Goal: Information Seeking & Learning: Find specific fact

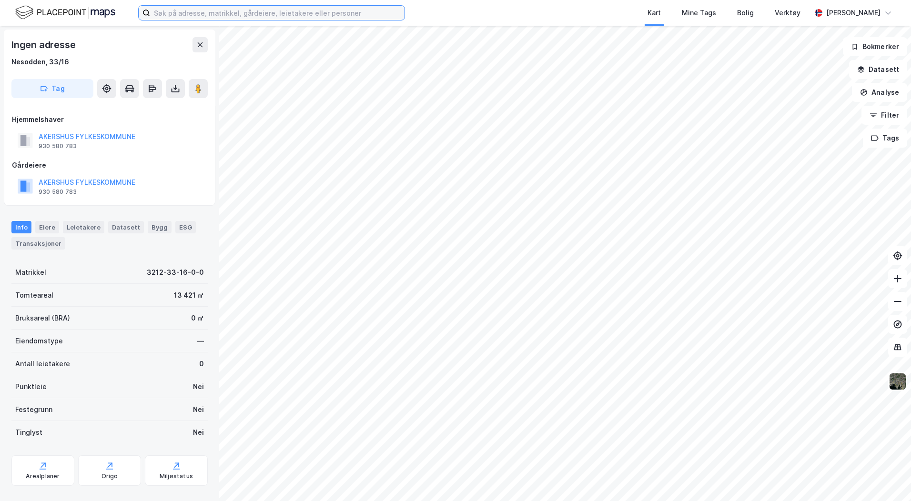
click at [204, 14] on input at bounding box center [277, 13] width 254 height 14
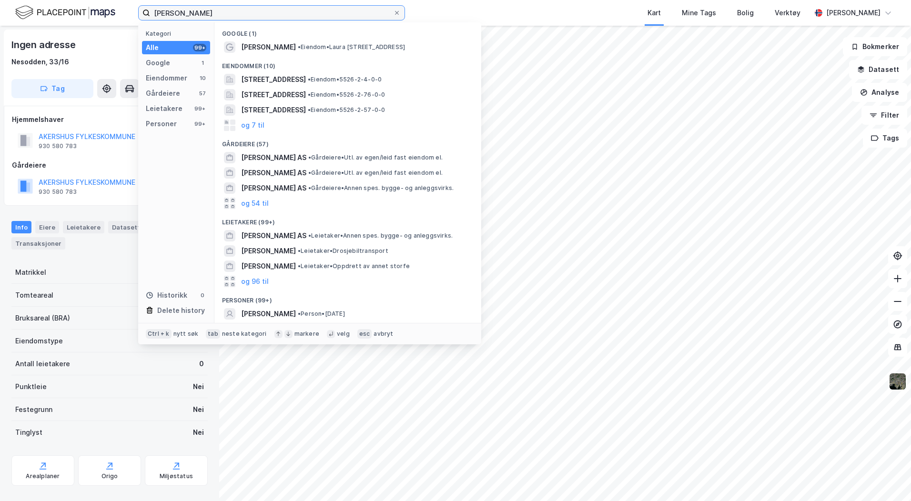
drag, startPoint x: 214, startPoint y: 13, endPoint x: 146, endPoint y: 11, distance: 68.1
click at [146, 11] on label "kim grunnreis" at bounding box center [271, 12] width 267 height 15
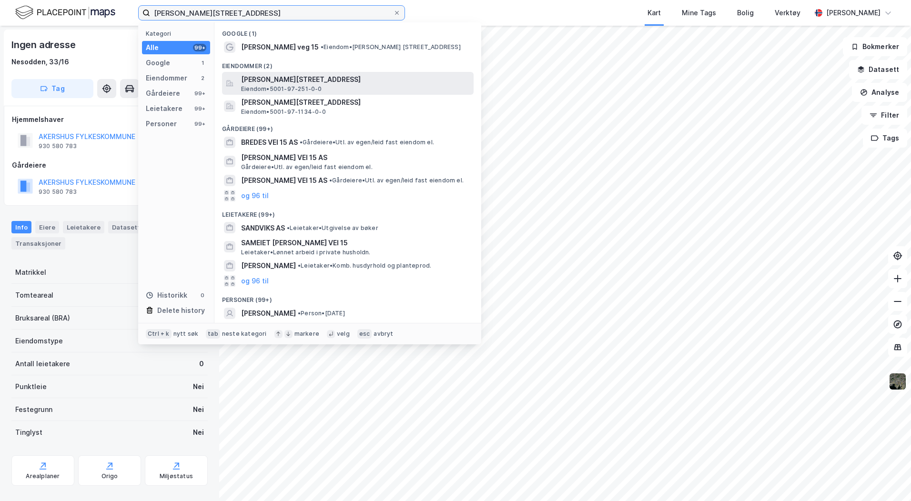
type input "peter wanviks vei 15"
click at [300, 80] on span "[PERSON_NAME][STREET_ADDRESS]" at bounding box center [355, 79] width 229 height 11
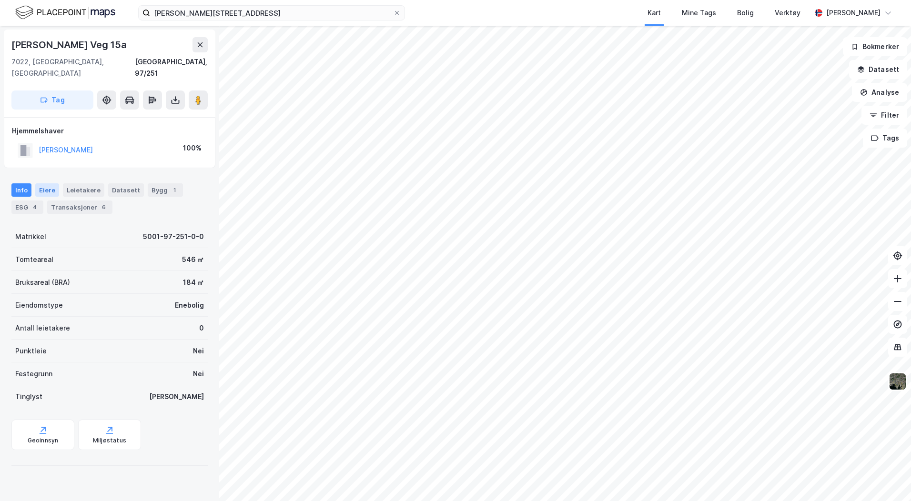
click at [44, 183] on div "Eiere" at bounding box center [47, 189] width 24 height 13
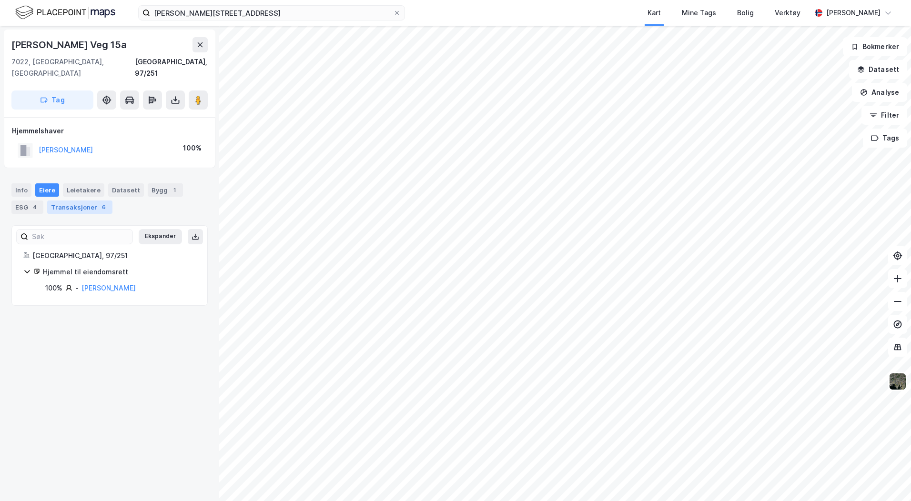
click at [60, 200] on div "Transaksjoner 6" at bounding box center [79, 206] width 65 height 13
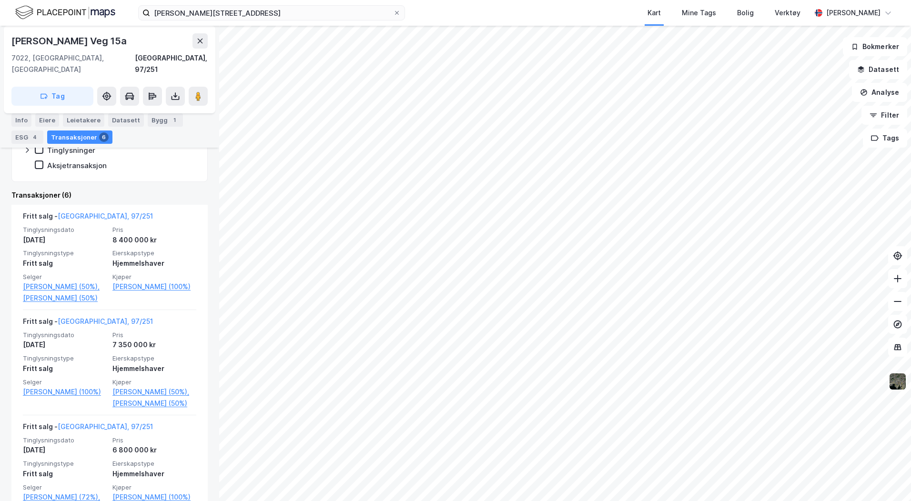
scroll to position [190, 0]
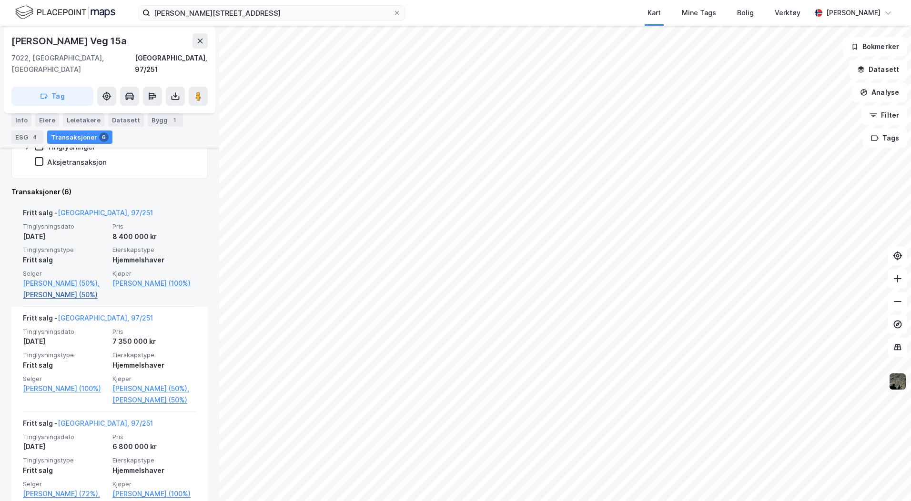
click at [61, 289] on link "[PERSON_NAME] (50%)" at bounding box center [65, 294] width 84 height 11
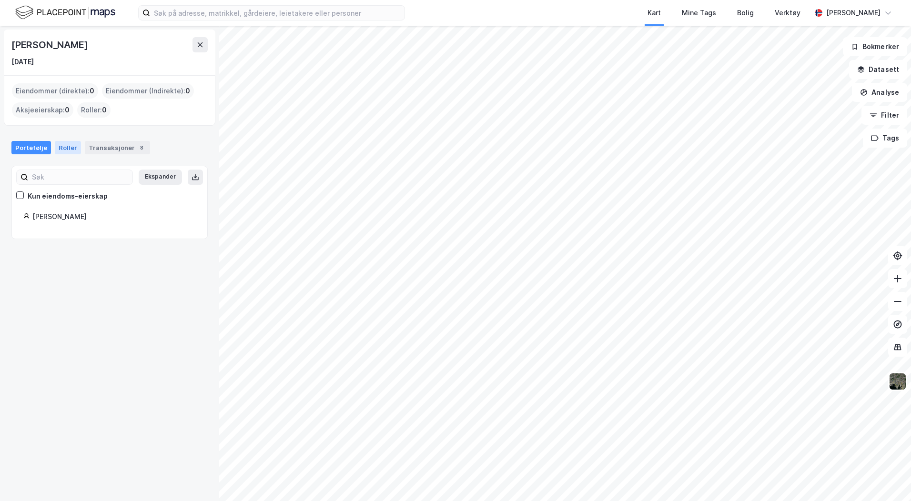
click at [65, 150] on div "Roller" at bounding box center [68, 147] width 26 height 13
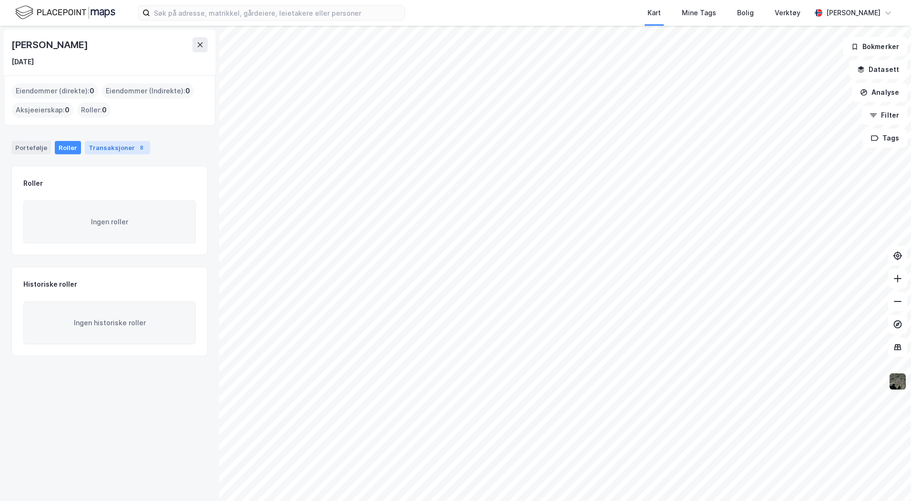
click at [103, 149] on div "Transaksjoner 8" at bounding box center [117, 147] width 65 height 13
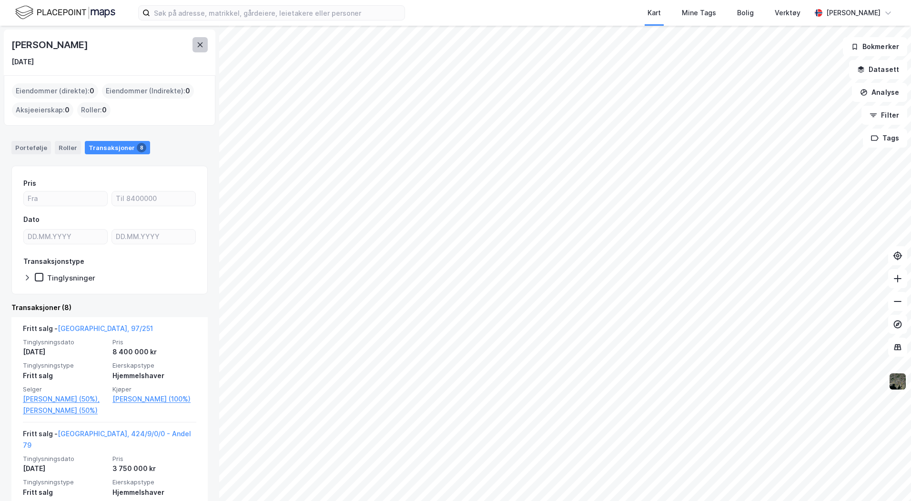
click at [200, 43] on icon at bounding box center [200, 45] width 8 height 8
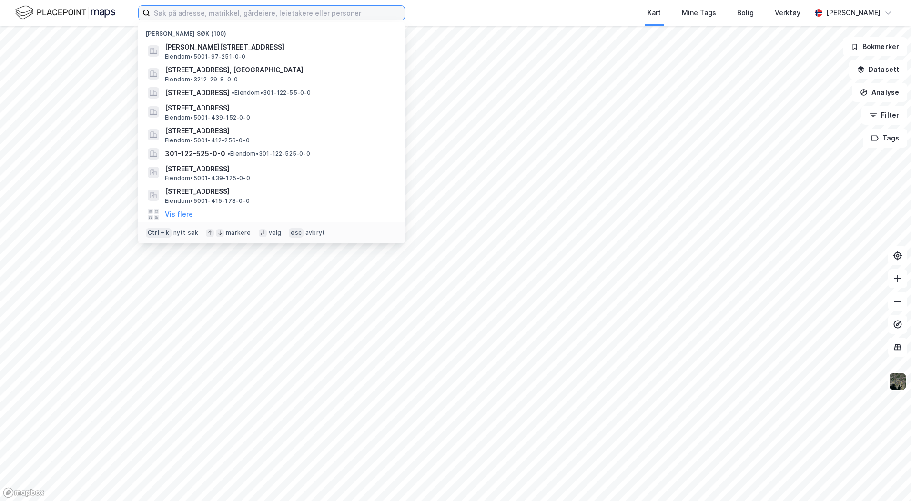
click at [271, 18] on input at bounding box center [277, 13] width 254 height 14
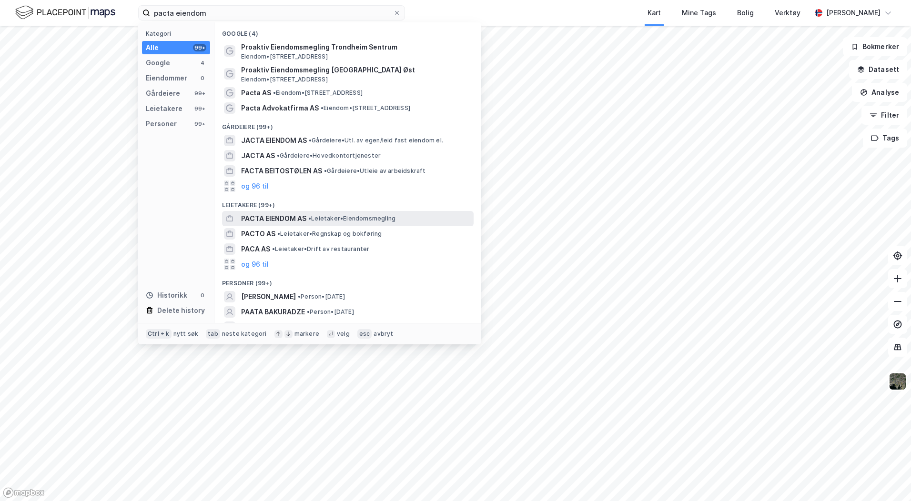
click at [303, 220] on span "PACTA EIENDOM AS" at bounding box center [273, 218] width 65 height 11
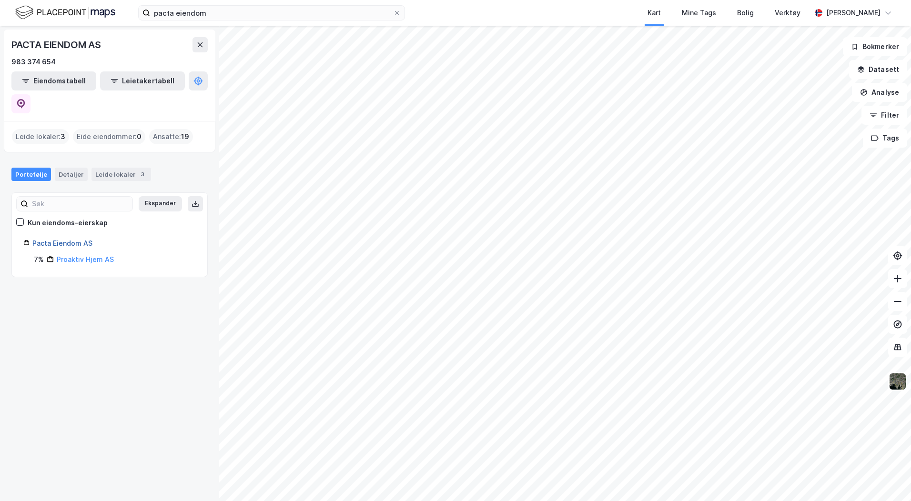
click at [82, 239] on link "Pacta Eiendom AS" at bounding box center [62, 243] width 60 height 8
click at [74, 168] on div "Detaljer" at bounding box center [71, 174] width 33 height 13
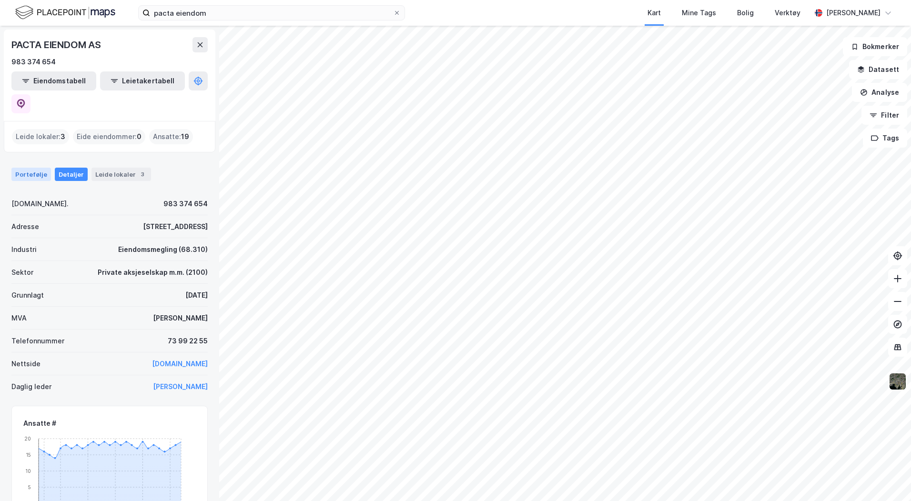
click at [23, 168] on div "Portefølje" at bounding box center [31, 174] width 40 height 13
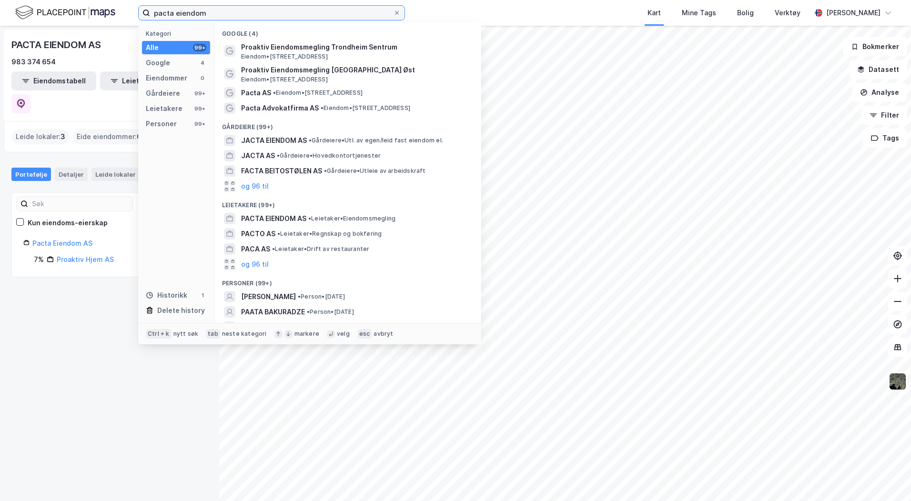
drag, startPoint x: 223, startPoint y: 14, endPoint x: 98, endPoint y: 7, distance: 125.4
click at [105, 6] on div "pacta eiendom Kategori Alle 99+ Google 4 Eiendommer 0 Gårdeiere 99+ Leietakere …" at bounding box center [455, 13] width 911 height 26
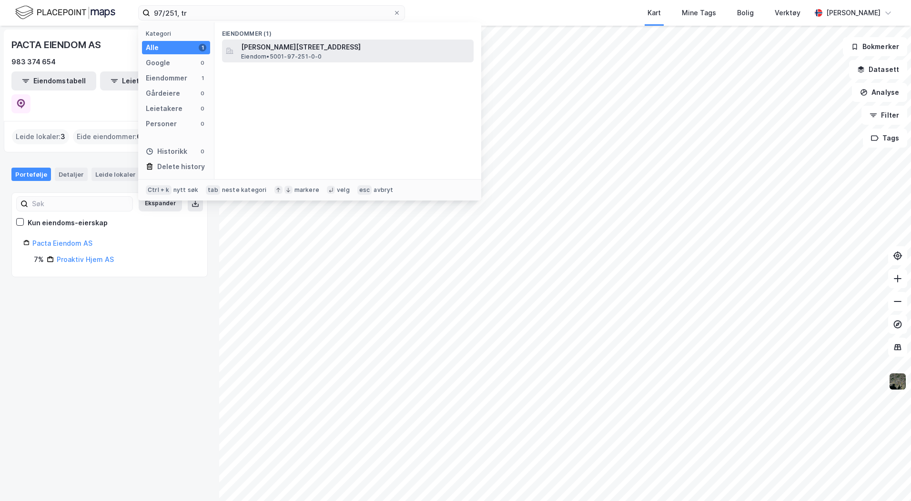
click at [296, 46] on span "[PERSON_NAME][STREET_ADDRESS]" at bounding box center [355, 46] width 229 height 11
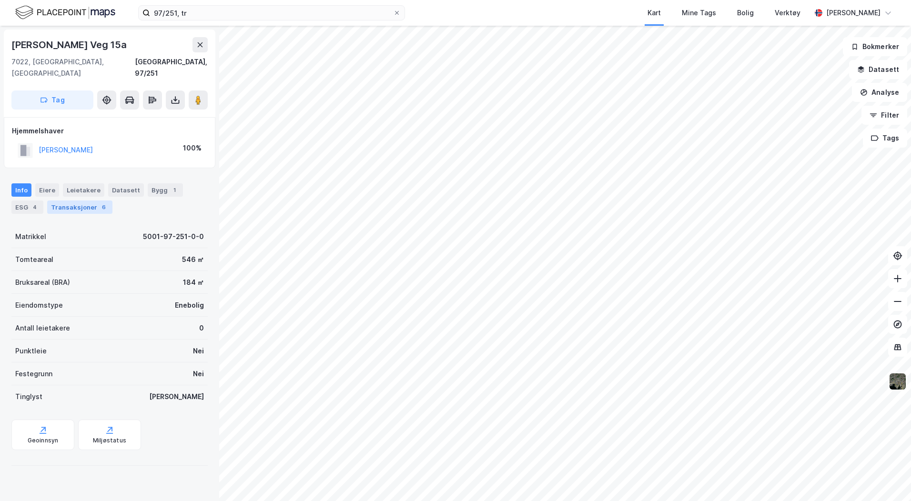
click at [68, 200] on div "Transaksjoner 6" at bounding box center [79, 206] width 65 height 13
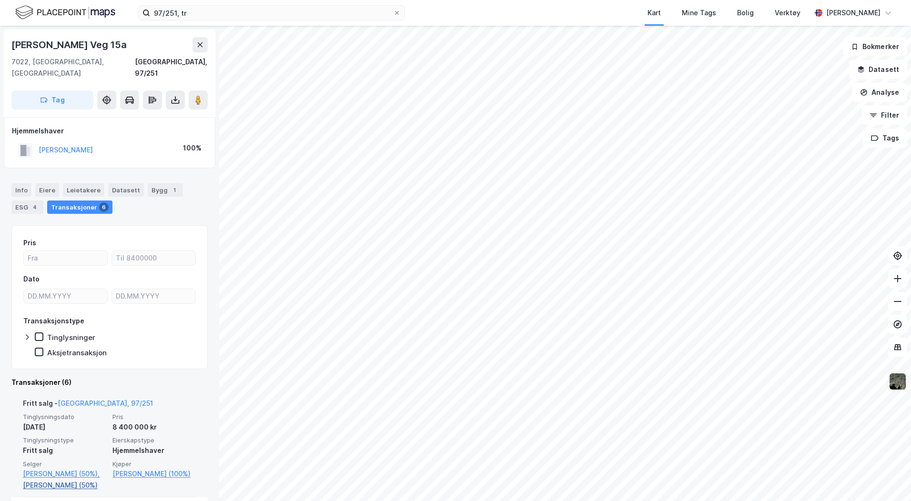
click at [48, 480] on link "[PERSON_NAME] (50%)" at bounding box center [65, 485] width 84 height 11
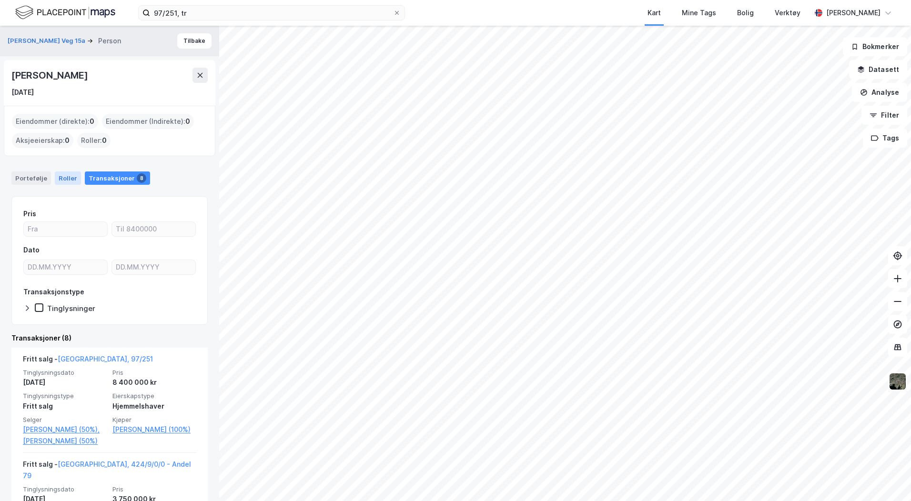
click at [63, 176] on div "Roller" at bounding box center [68, 177] width 26 height 13
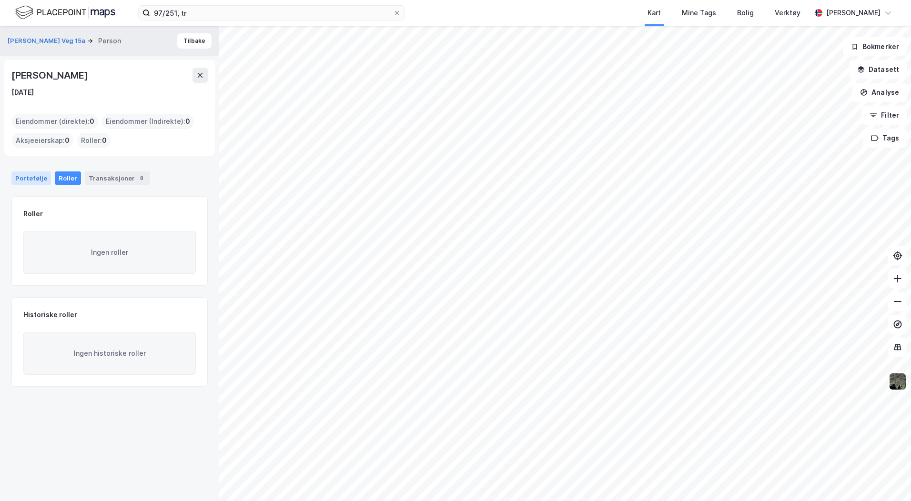
click at [35, 180] on div "Portefølje" at bounding box center [31, 177] width 40 height 13
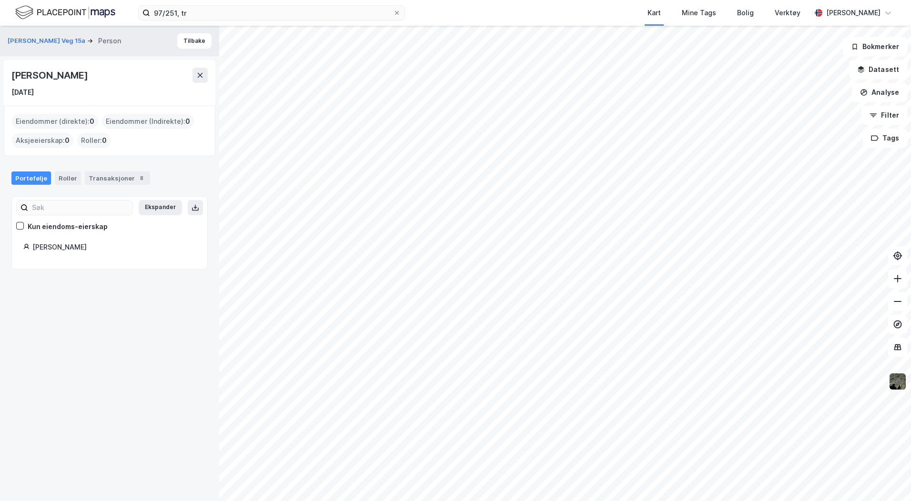
click at [94, 355] on div "[PERSON_NAME] Veg 15a Person [PERSON_NAME] [DATE] Eiendommer (direkte) : 0 Eien…" at bounding box center [109, 263] width 219 height 475
click at [210, 316] on div "[PERSON_NAME] Veg 15a Person [PERSON_NAME] [DATE] Eiendommer (direkte) : 0 Eien…" at bounding box center [109, 263] width 219 height 475
click at [194, 40] on button "Tilbake" at bounding box center [194, 40] width 34 height 15
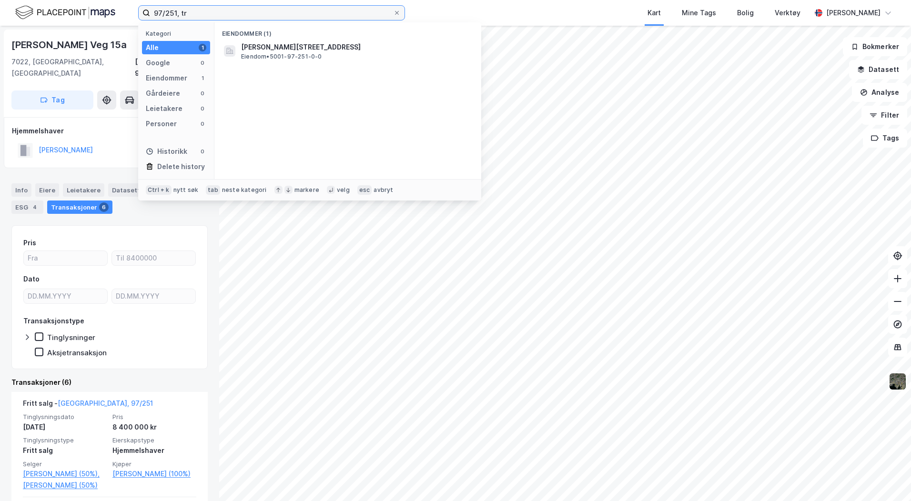
drag, startPoint x: 204, startPoint y: 14, endPoint x: 78, endPoint y: 13, distance: 126.7
click at [95, 13] on div "97/251, tr Kategori Alle 1 Google 0 Eiendommer 1 Gårdeiere 0 Leietakere 0 Perso…" at bounding box center [455, 13] width 911 height 26
type input "81/2724"
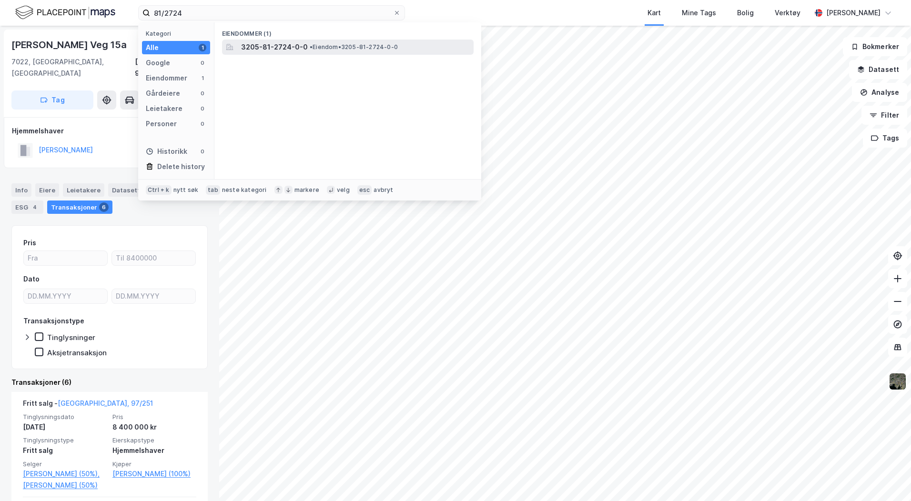
click at [256, 49] on span "3205-81-2724-0-0" at bounding box center [274, 46] width 67 height 11
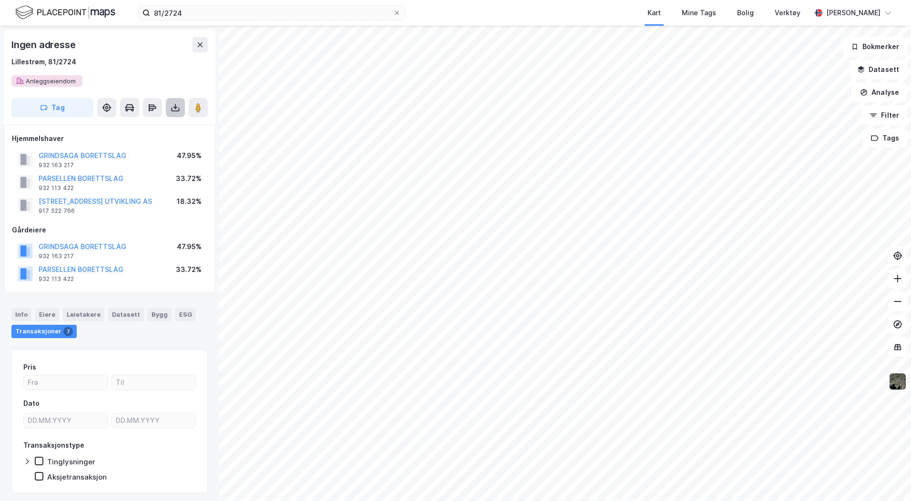
click at [173, 110] on icon at bounding box center [175, 110] width 8 height 4
click at [149, 127] on div "Last ned grunnbok" at bounding box center [127, 127] width 55 height 8
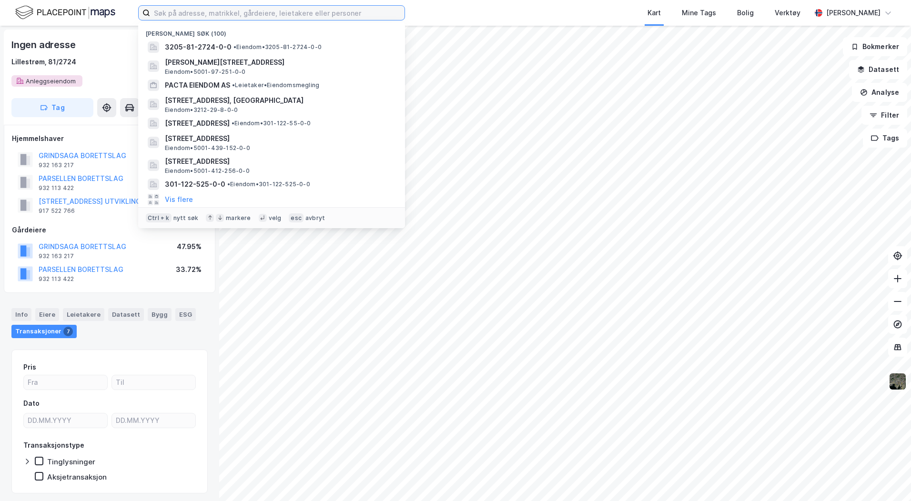
click at [154, 13] on input at bounding box center [277, 13] width 254 height 14
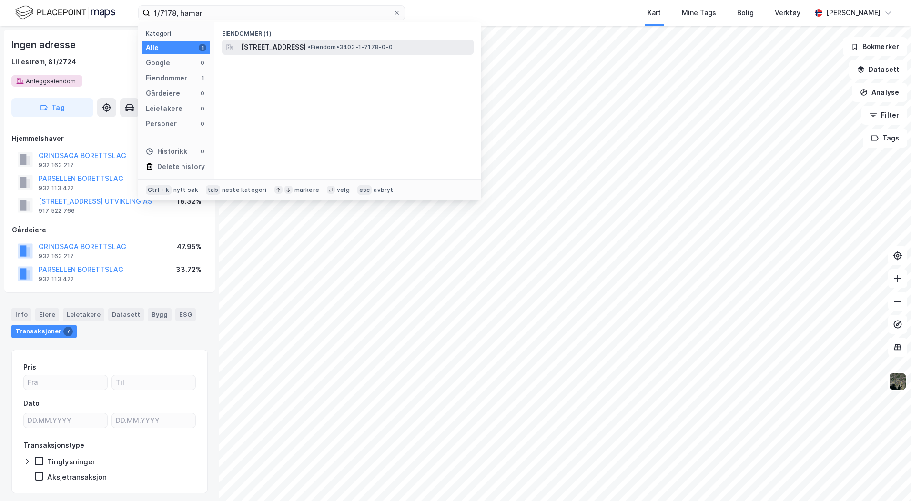
click at [265, 47] on span "[STREET_ADDRESS]" at bounding box center [273, 46] width 65 height 11
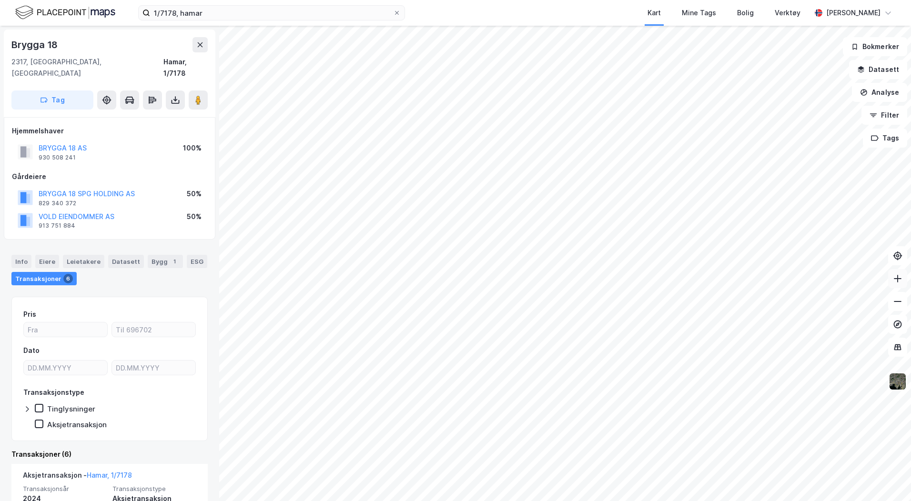
click at [896, 280] on icon at bounding box center [897, 279] width 10 height 10
click at [20, 255] on div "Info" at bounding box center [21, 261] width 20 height 13
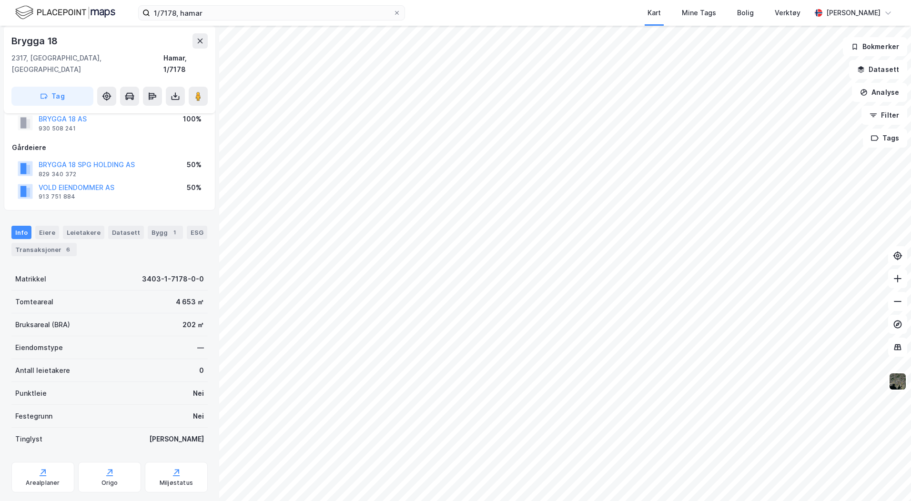
scroll to position [40, 0]
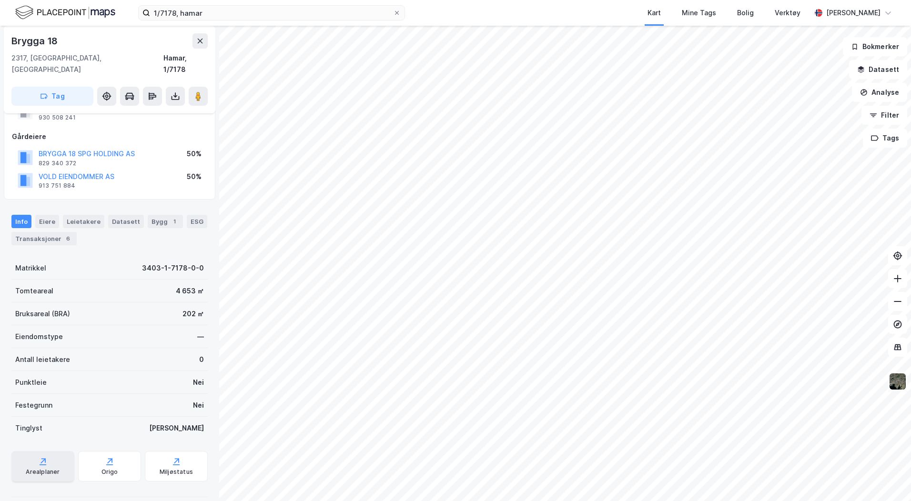
click at [39, 457] on icon at bounding box center [43, 462] width 10 height 10
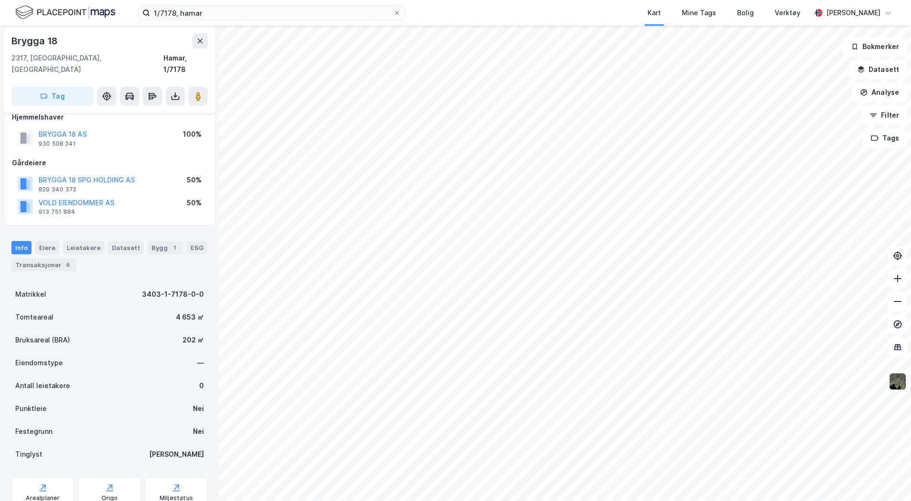
scroll to position [0, 0]
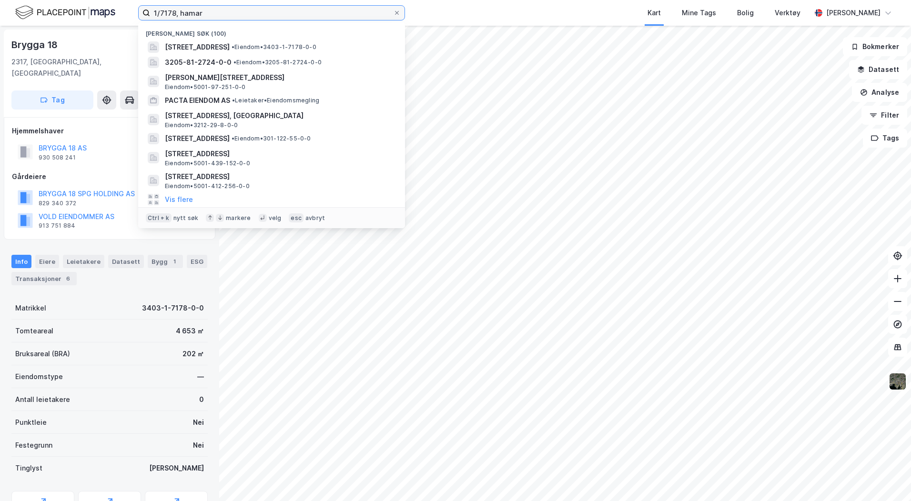
drag, startPoint x: 206, startPoint y: 13, endPoint x: 121, endPoint y: 13, distance: 85.2
click at [121, 13] on div "1/7178, hamar Nylige søk (100) Brygga 18, 2317, HAMAR, HAMAR • Eiendom • 3403-1…" at bounding box center [455, 13] width 911 height 26
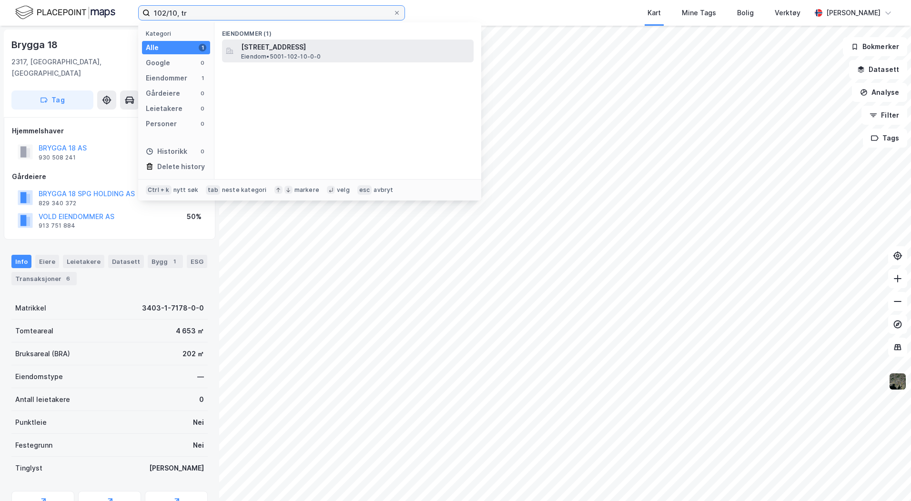
type input "102/10, tr"
click at [295, 59] on span "Eiendom • 5001-102-10-0-0" at bounding box center [281, 57] width 80 height 8
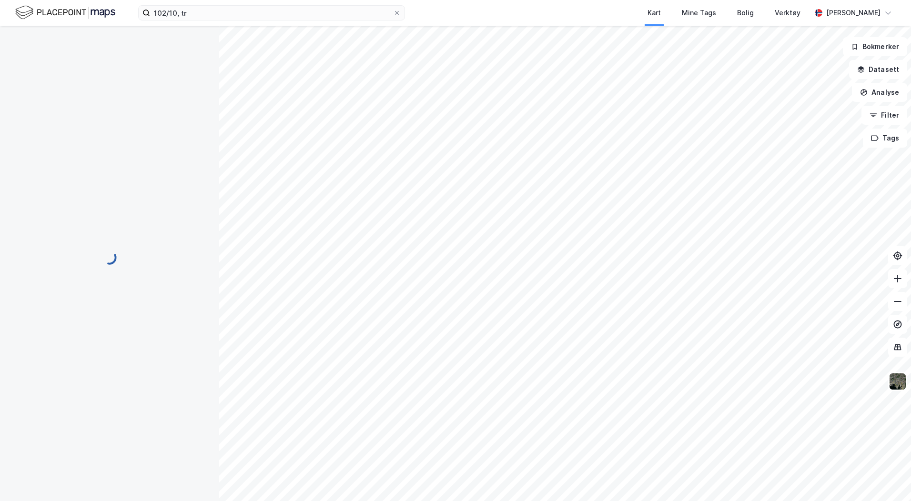
scroll to position [0, 0]
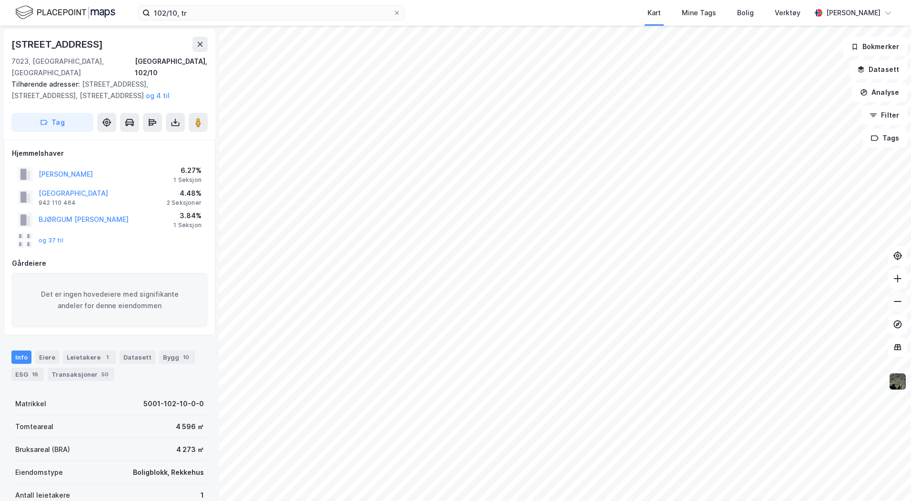
click at [896, 300] on icon at bounding box center [897, 302] width 10 height 10
click at [174, 116] on button at bounding box center [175, 122] width 19 height 19
click at [144, 134] on div "Last ned grunnbok" at bounding box center [133, 141] width 101 height 15
click at [48, 350] on div "Eiere" at bounding box center [47, 356] width 24 height 13
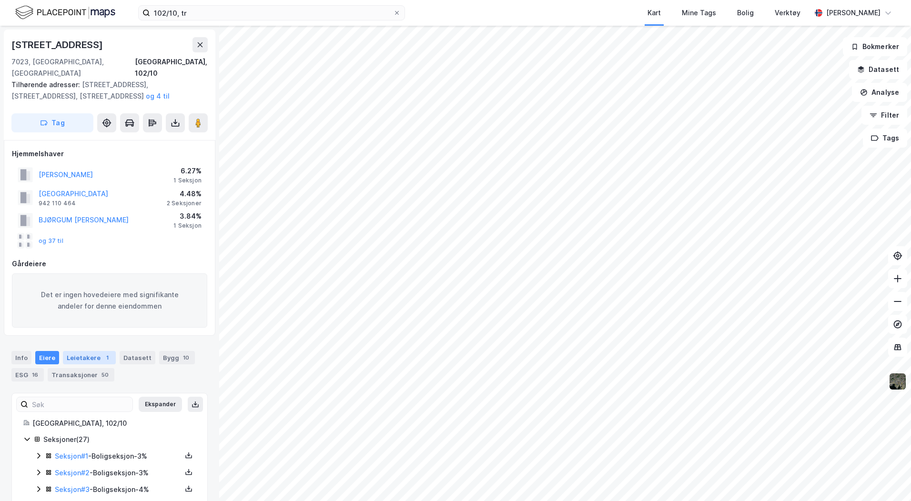
click at [90, 351] on div "Leietakere 1" at bounding box center [89, 357] width 53 height 13
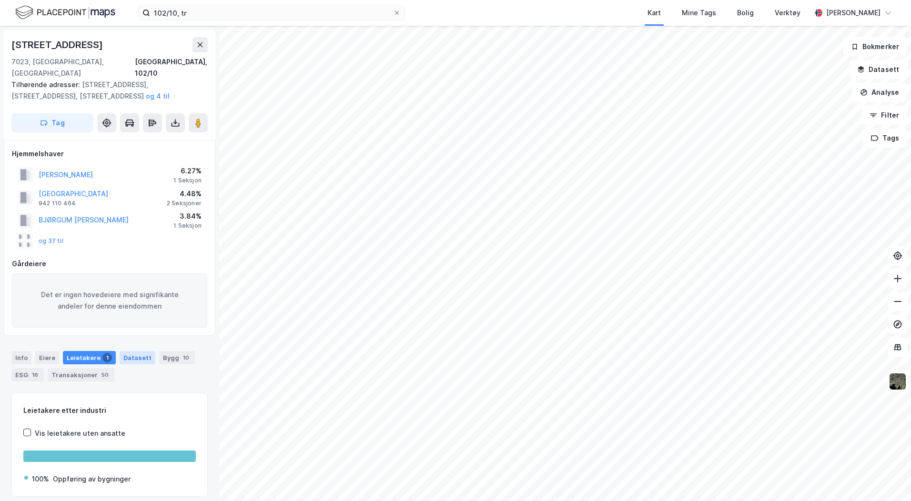
click at [136, 351] on div "Datasett" at bounding box center [138, 357] width 36 height 13
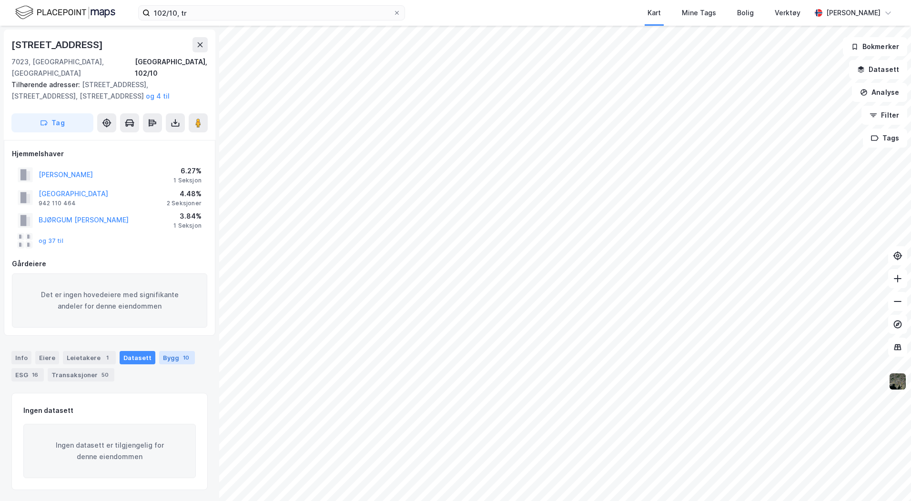
click at [181, 353] on div "10" at bounding box center [186, 358] width 10 height 10
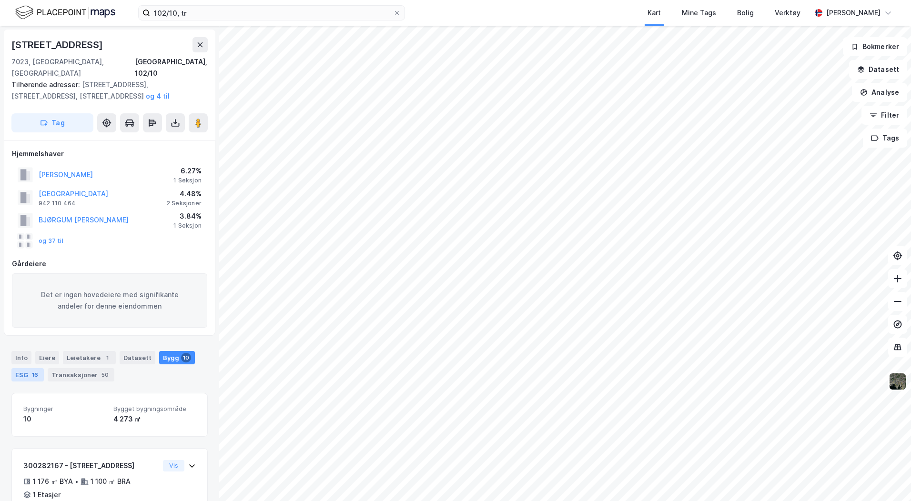
click at [30, 370] on div "16" at bounding box center [35, 375] width 10 height 10
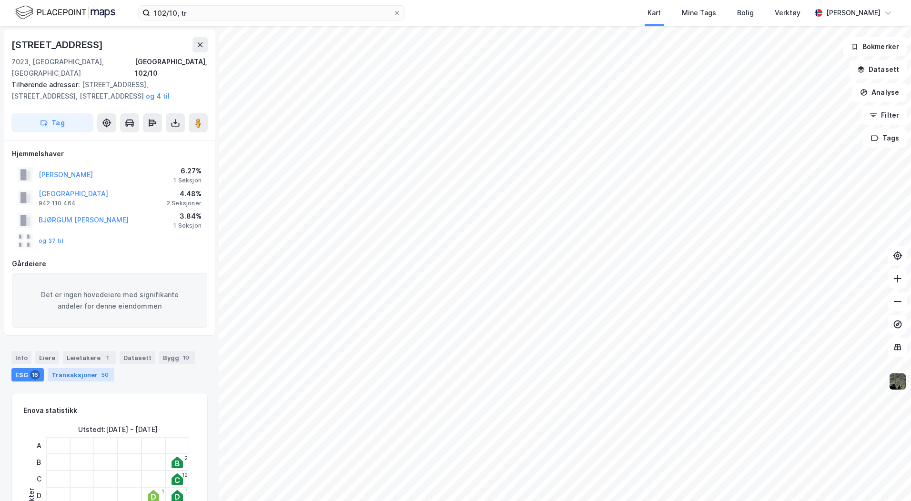
click at [75, 368] on div "Transaksjoner 50" at bounding box center [81, 374] width 67 height 13
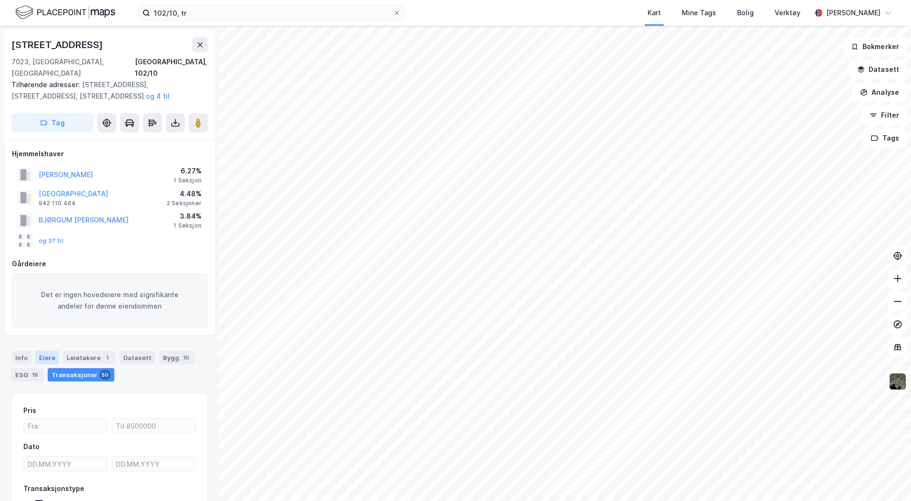
click at [47, 351] on div "Eiere" at bounding box center [47, 357] width 24 height 13
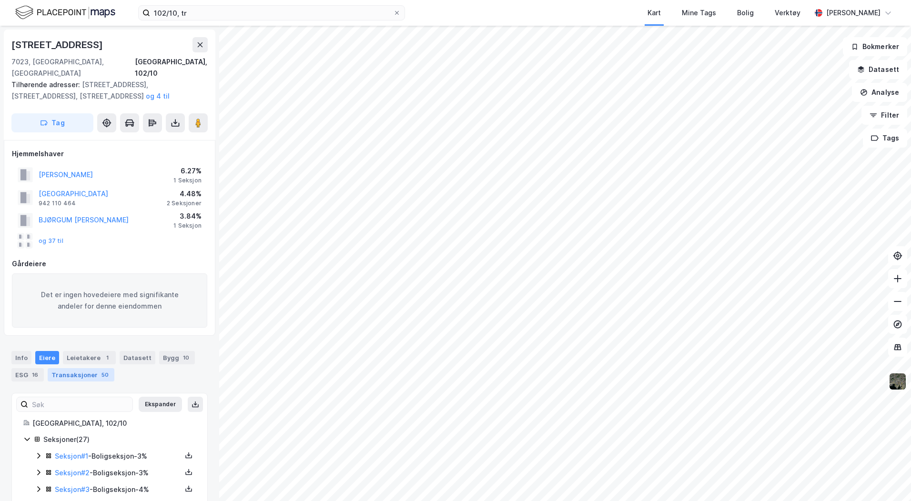
click at [63, 368] on div "Transaksjoner 50" at bounding box center [81, 374] width 67 height 13
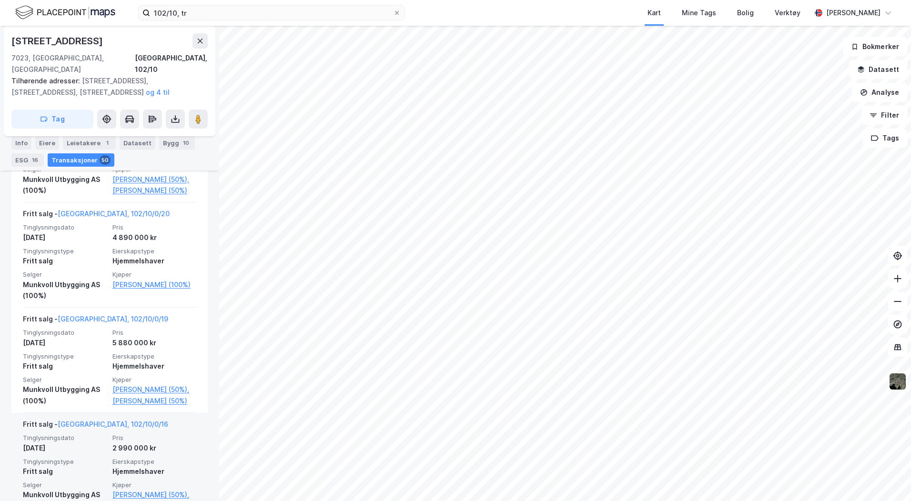
scroll to position [4968, 0]
